Goal: Navigation & Orientation: Find specific page/section

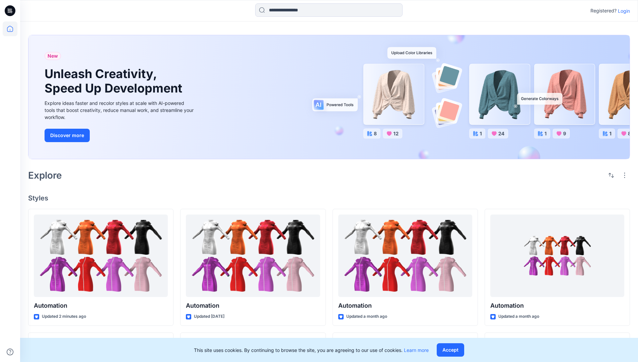
click at [623, 11] on p "Login" at bounding box center [624, 10] width 12 height 7
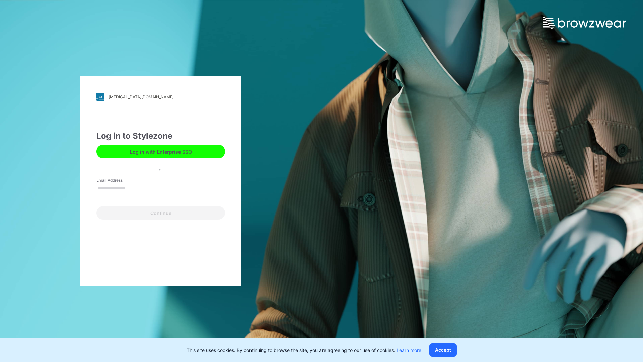
click at [132, 188] on input "Email Address" at bounding box center [161, 188] width 129 height 10
type input "**********"
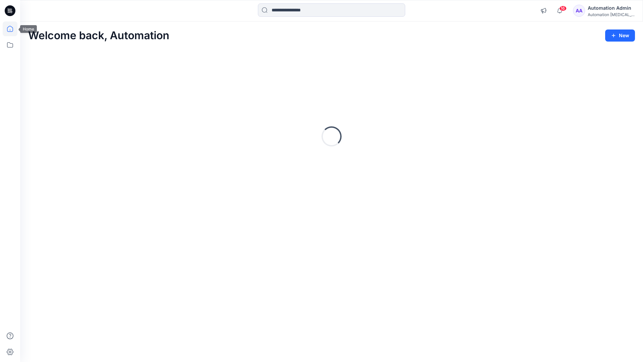
click at [13, 29] on icon at bounding box center [10, 29] width 6 height 6
click at [9, 46] on icon at bounding box center [10, 45] width 15 height 15
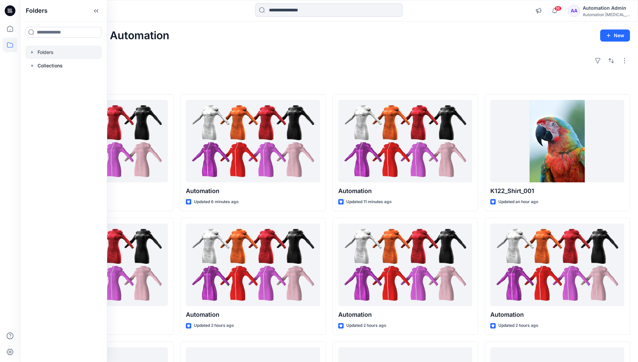
click at [44, 53] on div at bounding box center [63, 52] width 76 height 13
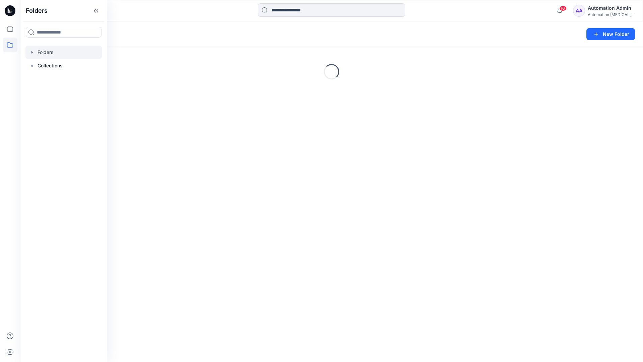
click at [283, 226] on div "Folders New Folder Loading..." at bounding box center [331, 191] width 623 height 340
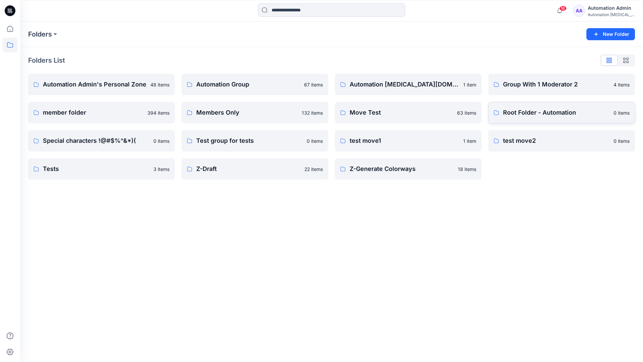
click at [523, 113] on p "Root Folder - Automation" at bounding box center [556, 112] width 107 height 9
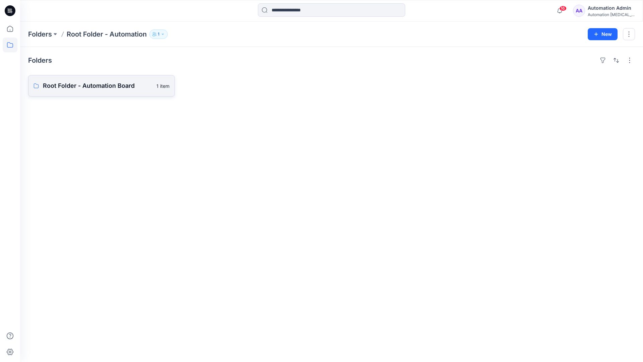
click at [122, 91] on link "Root Folder - Automation Board 1 item" at bounding box center [101, 85] width 147 height 21
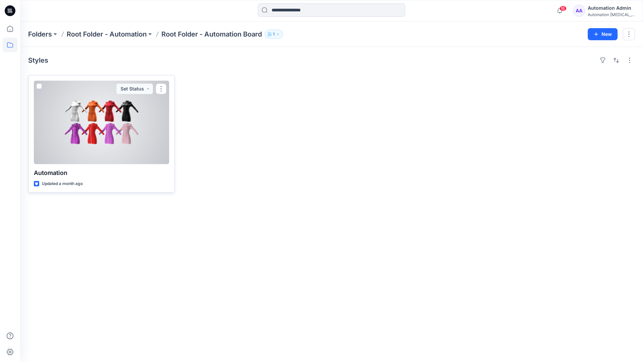
click at [40, 87] on span at bounding box center [39, 85] width 5 height 5
